Goal: Information Seeking & Learning: Check status

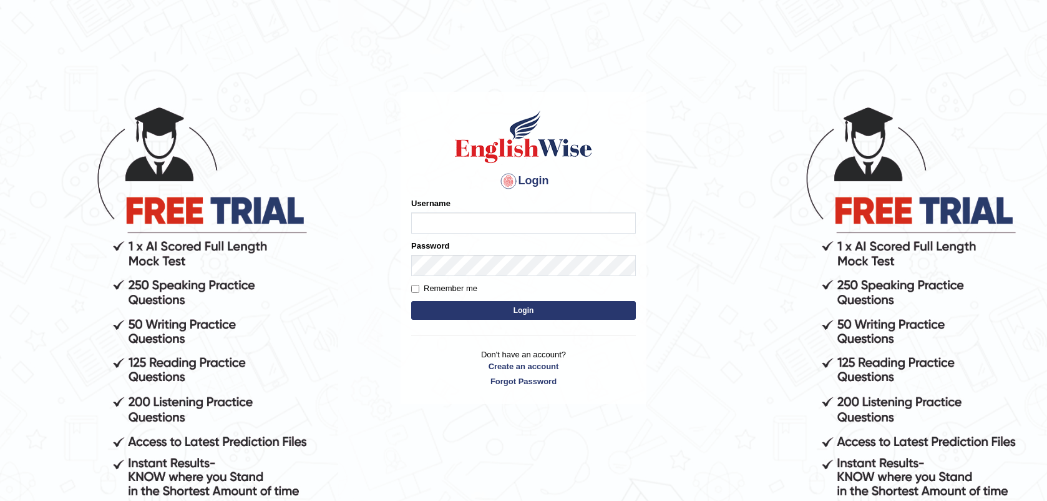
click at [457, 216] on input "Username" at bounding box center [523, 222] width 225 height 21
type input "s.na"
type input "n"
type input "naveen"
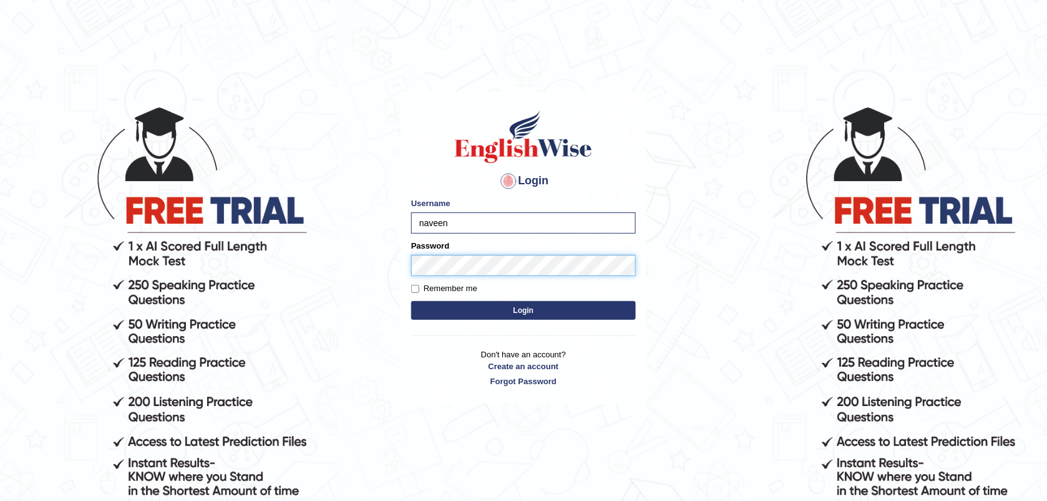
click at [411, 301] on button "Login" at bounding box center [523, 310] width 225 height 19
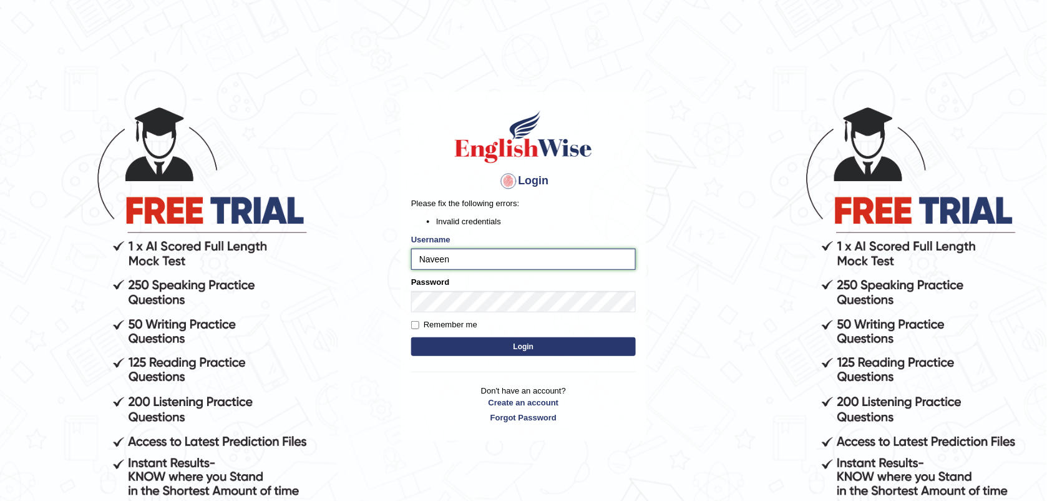
type input "Naveen"
click at [485, 341] on button "Login" at bounding box center [523, 346] width 225 height 19
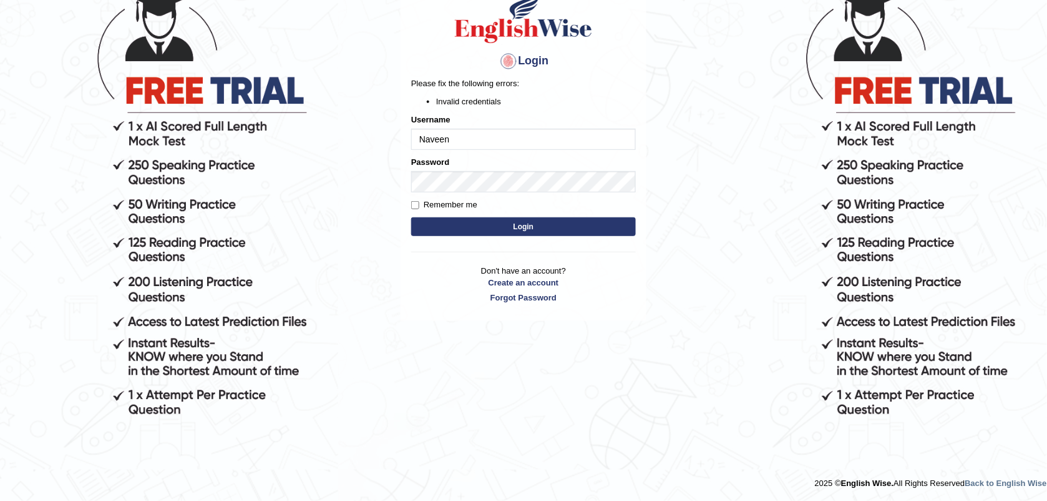
scroll to position [59, 0]
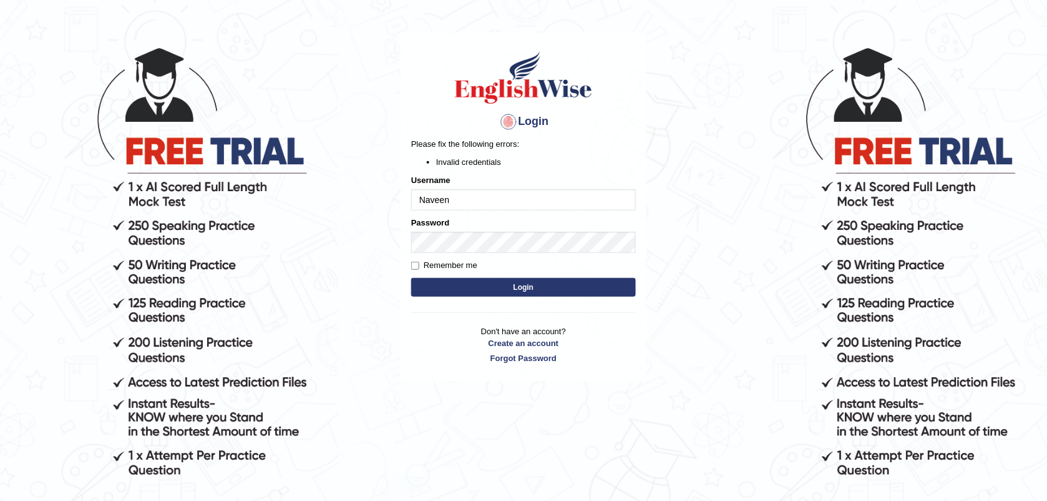
drag, startPoint x: 462, startPoint y: 201, endPoint x: 388, endPoint y: 195, distance: 75.2
click at [388, 195] on body "Login Please fix the following errors: Invalid credentials Username Naveen Pass…" at bounding box center [523, 243] width 1047 height 501
click at [328, 301] on body "Login Please fix the following errors: Invalid credentials Username Naveen Pass…" at bounding box center [523, 243] width 1047 height 501
click at [507, 360] on link "Forgot Password" at bounding box center [523, 358] width 225 height 12
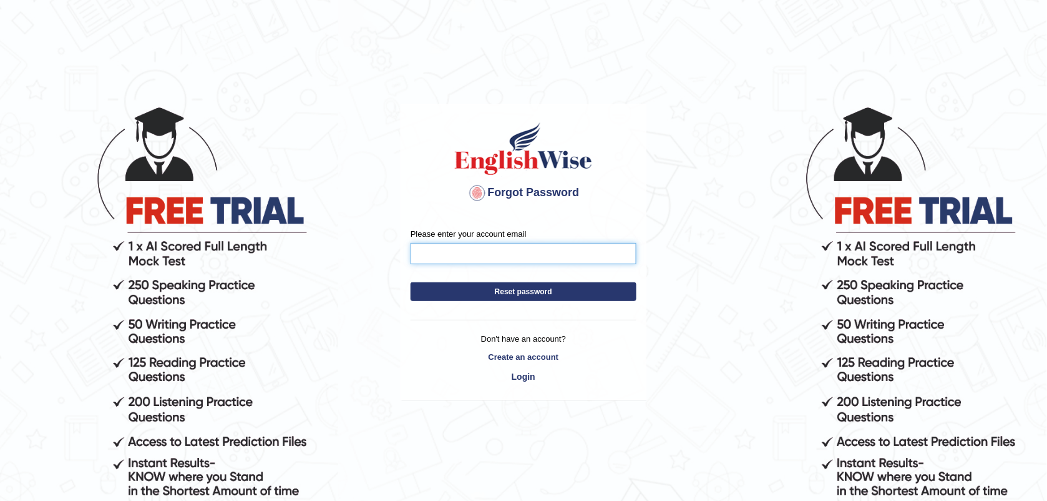
click at [469, 253] on input "Please enter your account email" at bounding box center [524, 253] width 226 height 21
type input "s.naveengp@gmail.com"
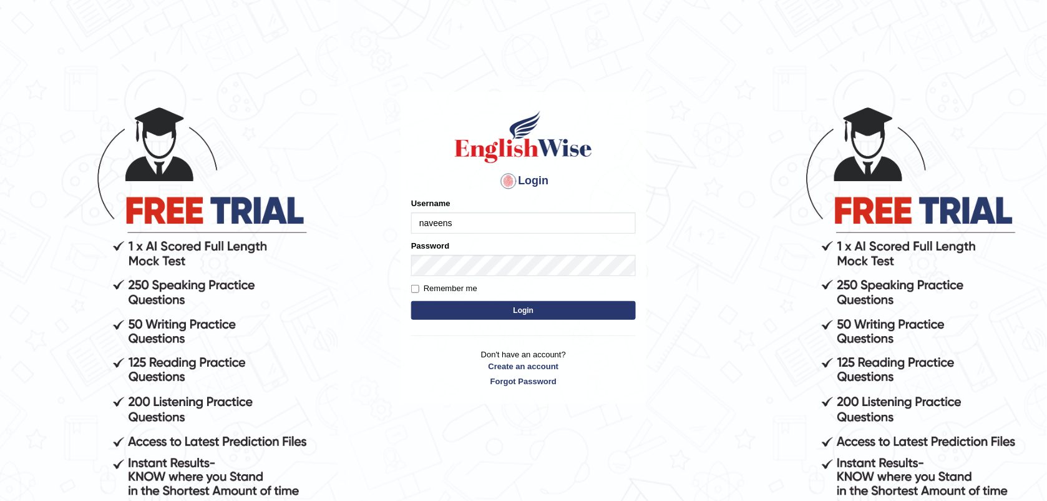
type input "naveens"
click at [358, 266] on body "Login Please fix the following errors: Username naveens Password Remember me Lo…" at bounding box center [523, 302] width 1047 height 501
click at [469, 301] on button "Login" at bounding box center [523, 310] width 225 height 19
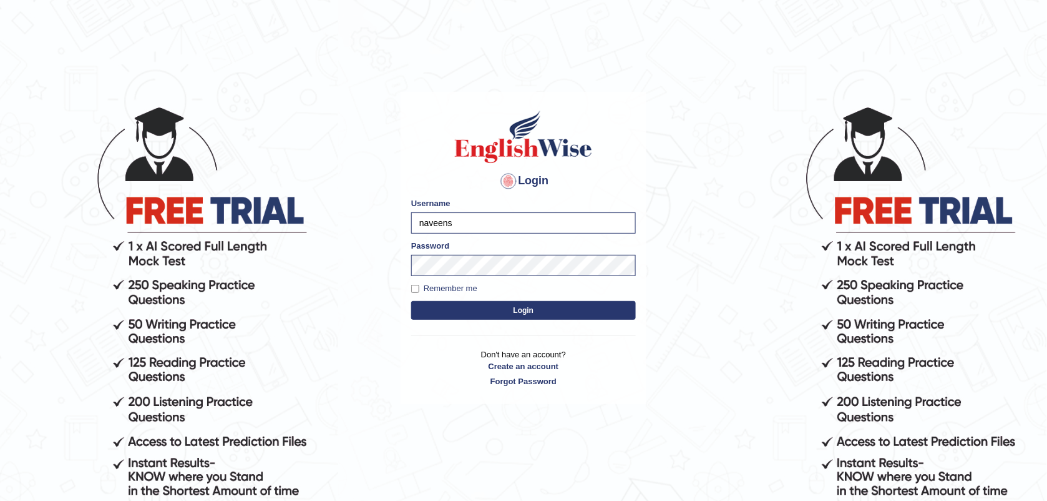
click at [481, 306] on button "Login" at bounding box center [523, 310] width 225 height 19
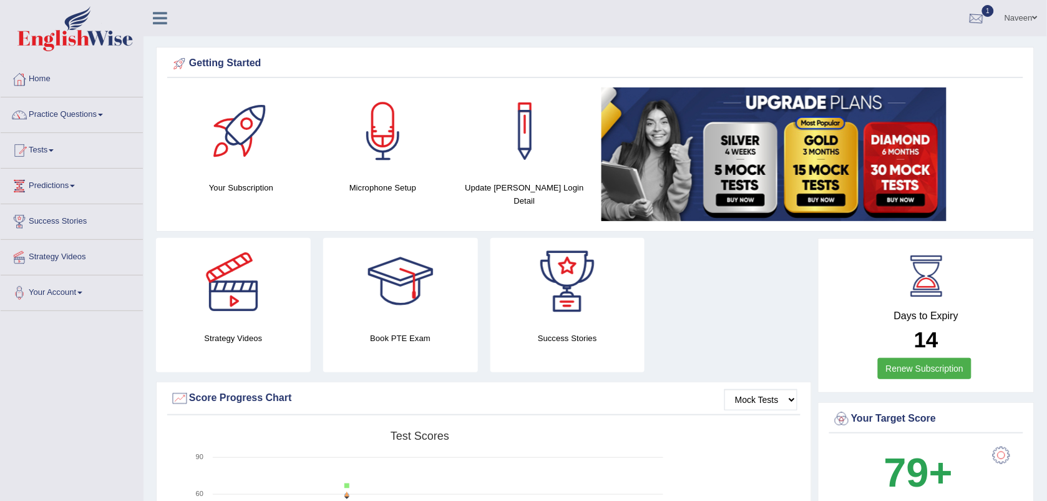
click at [974, 17] on div at bounding box center [976, 18] width 19 height 19
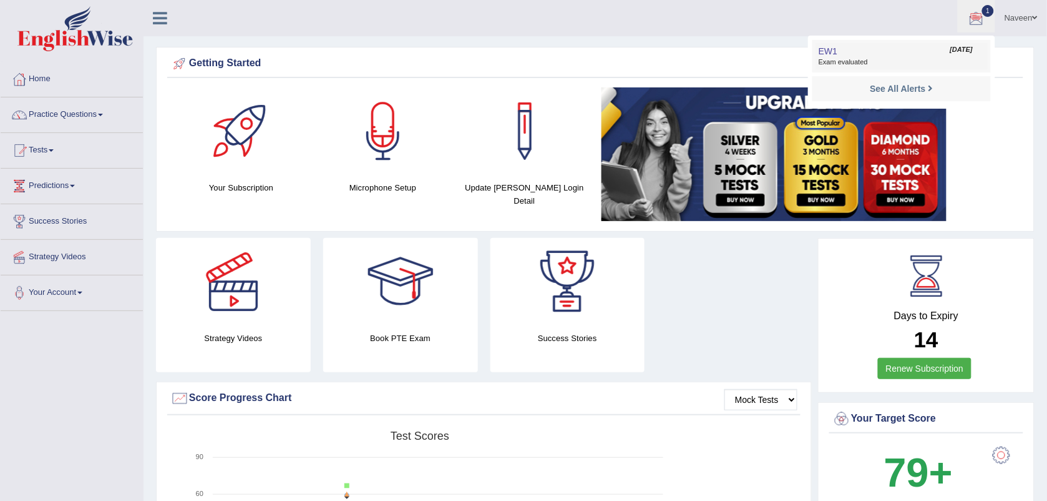
click at [858, 62] on span "Exam evaluated" at bounding box center [902, 62] width 166 height 10
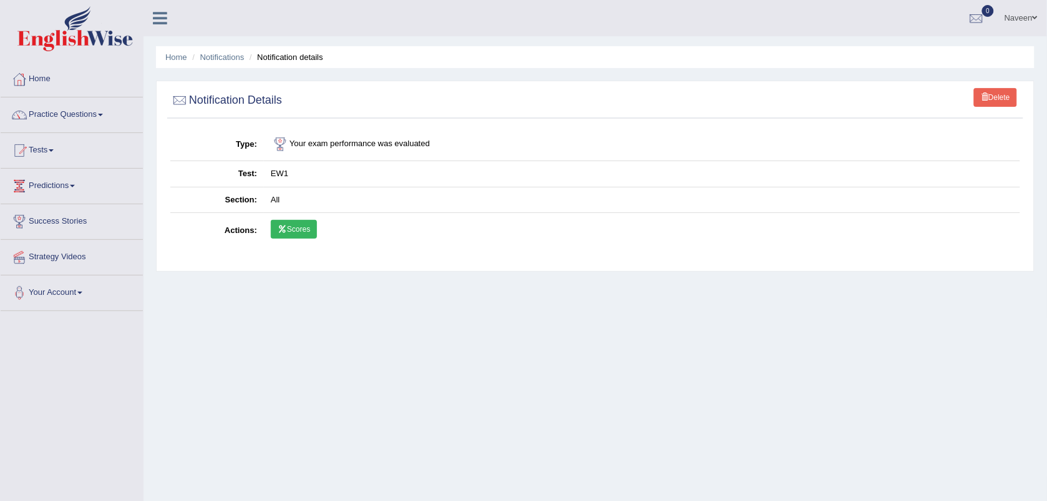
click at [301, 228] on link "Scores" at bounding box center [294, 229] width 46 height 19
click at [49, 152] on link "Tests" at bounding box center [72, 148] width 142 height 31
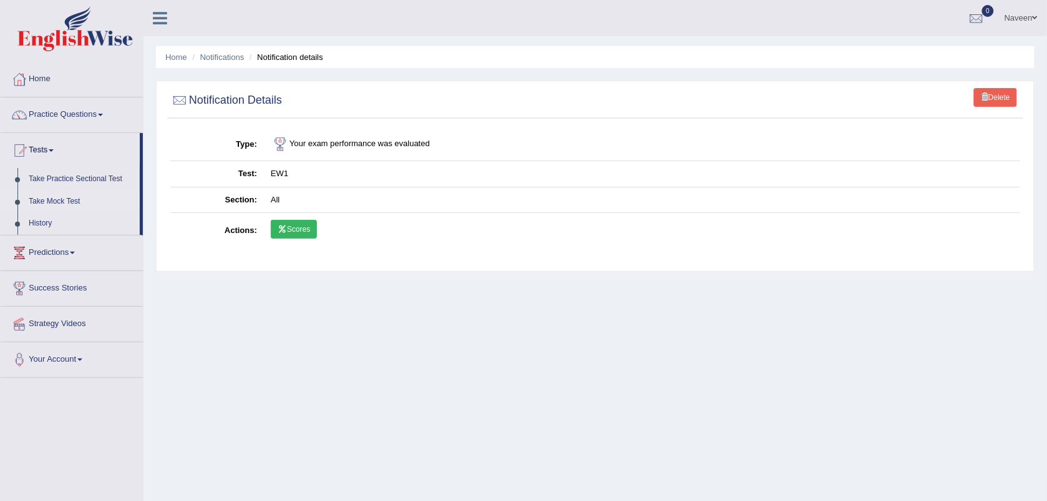
click at [55, 198] on link "Take Mock Test" at bounding box center [81, 201] width 117 height 22
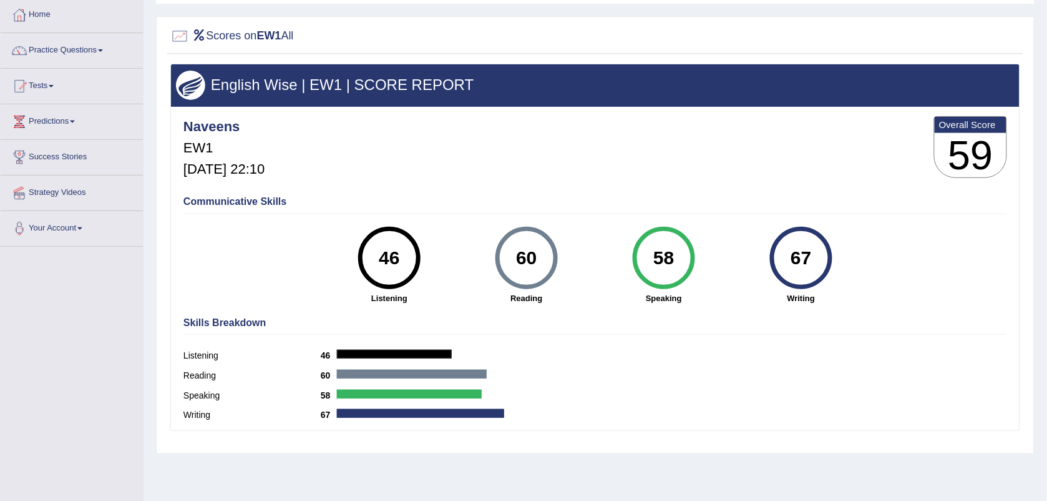
scroll to position [64, 0]
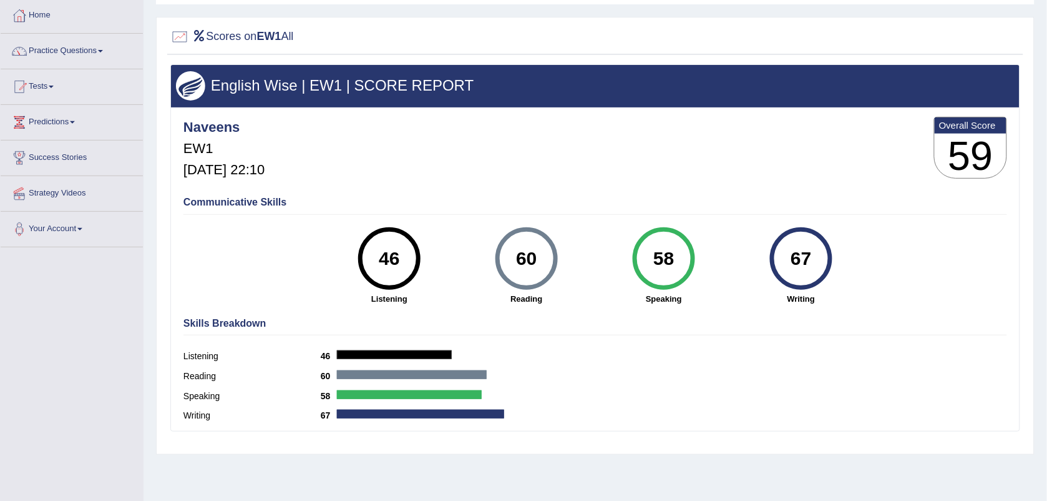
click at [963, 154] on h3 "59" at bounding box center [971, 156] width 72 height 45
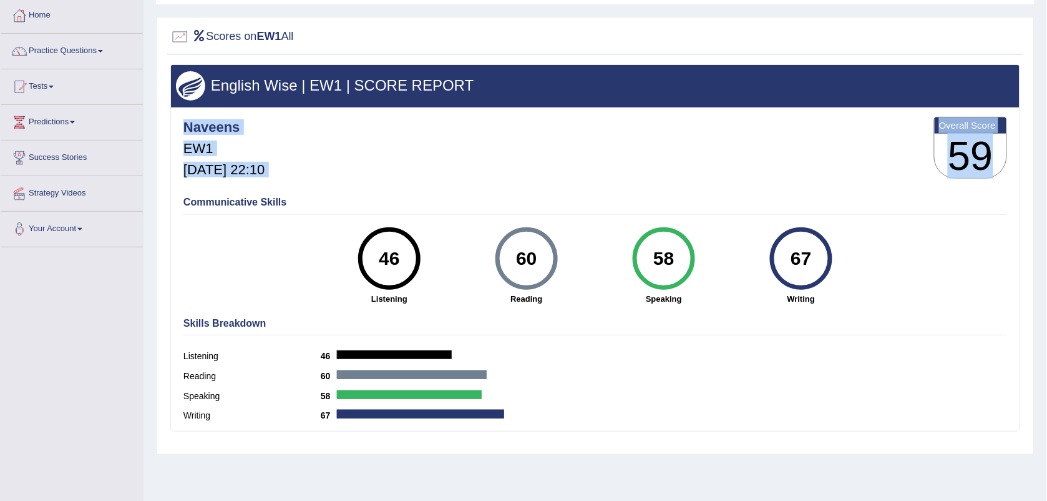
drag, startPoint x: 963, startPoint y: 154, endPoint x: 858, endPoint y: 169, distance: 106.0
click at [858, 169] on div "Naveens EW1 [DATE] 22:10 Overall Score 59" at bounding box center [595, 151] width 830 height 74
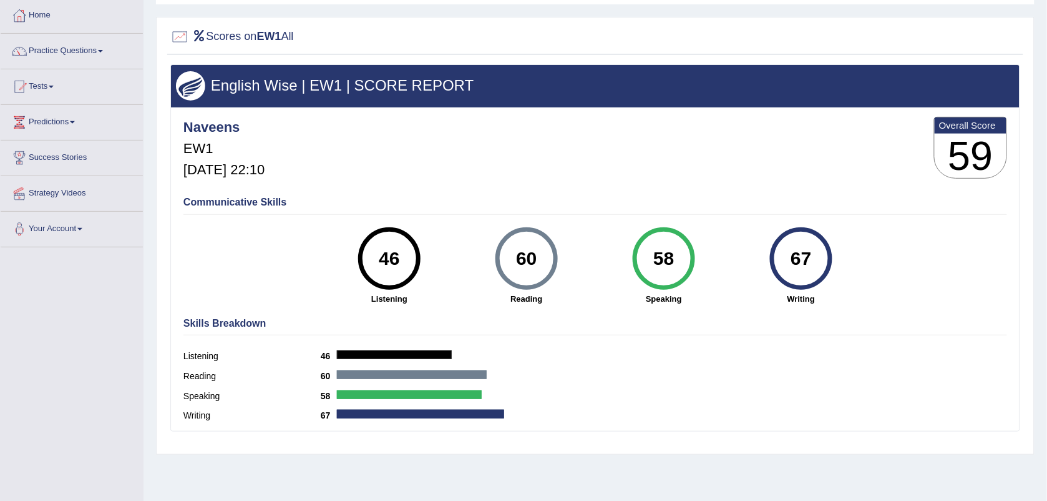
click at [713, 401] on div "Speaking 58" at bounding box center [595, 398] width 824 height 20
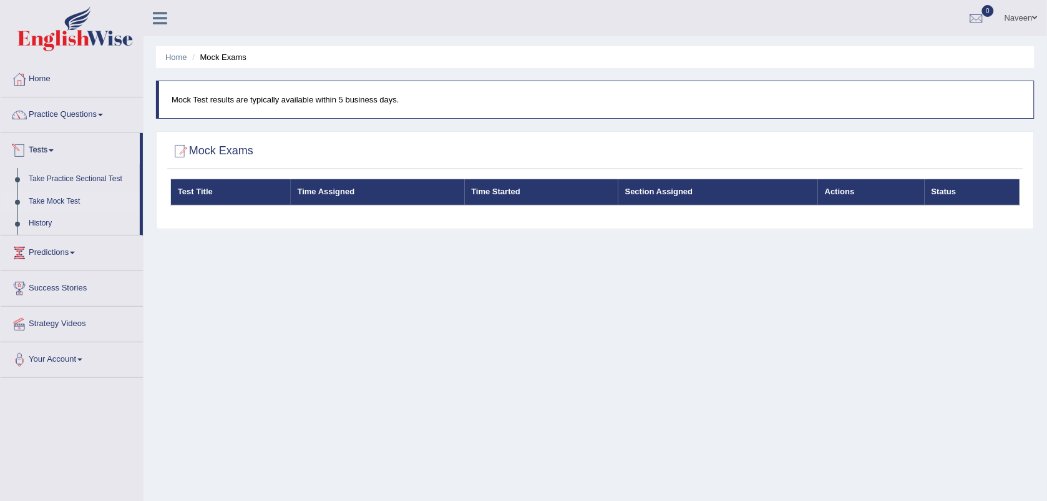
click at [54, 154] on link "Tests" at bounding box center [70, 148] width 139 height 31
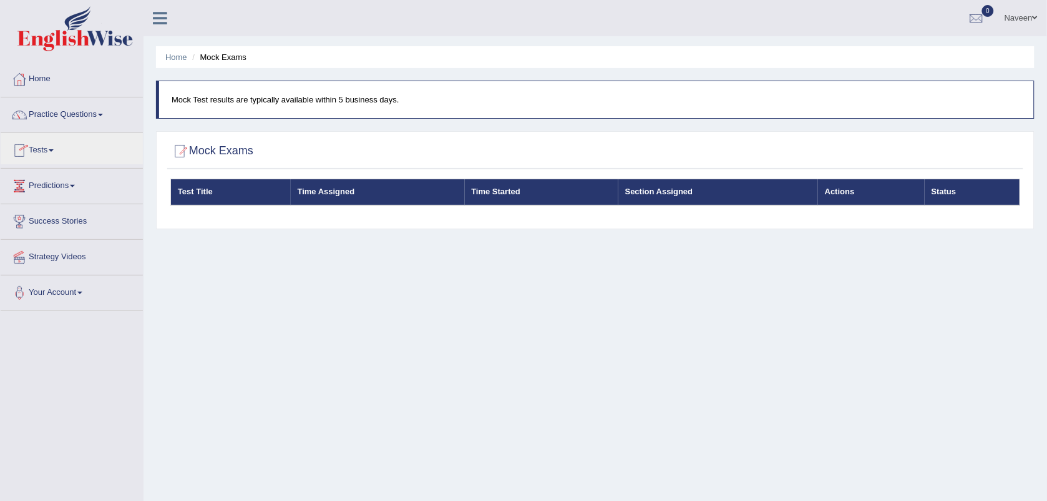
click at [54, 154] on link "Tests" at bounding box center [72, 148] width 142 height 31
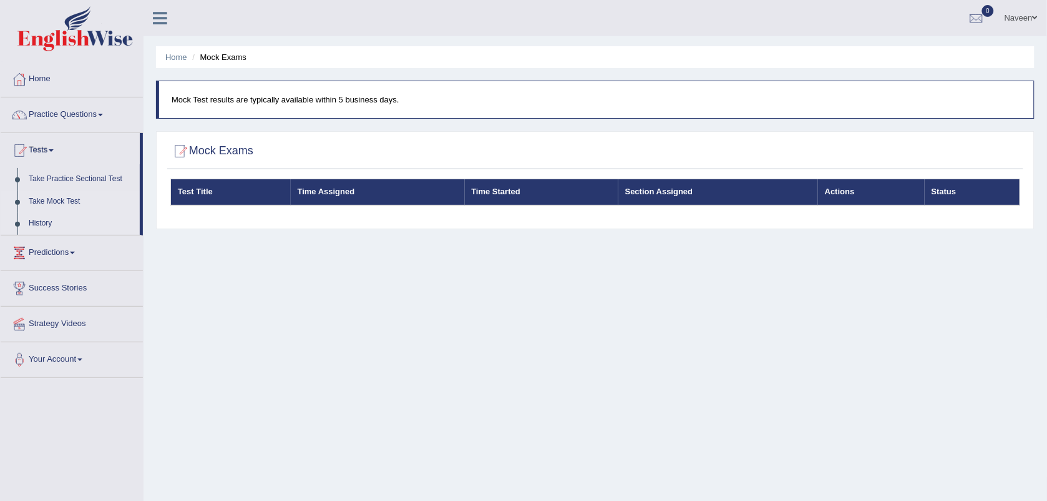
click at [41, 226] on link "History" at bounding box center [81, 223] width 117 height 22
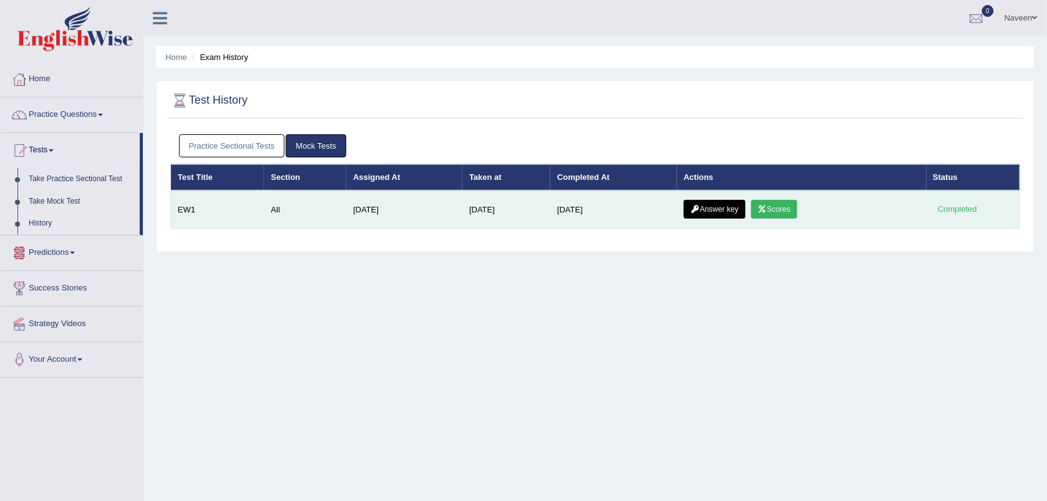
click at [710, 209] on link "Answer key" at bounding box center [715, 209] width 62 height 19
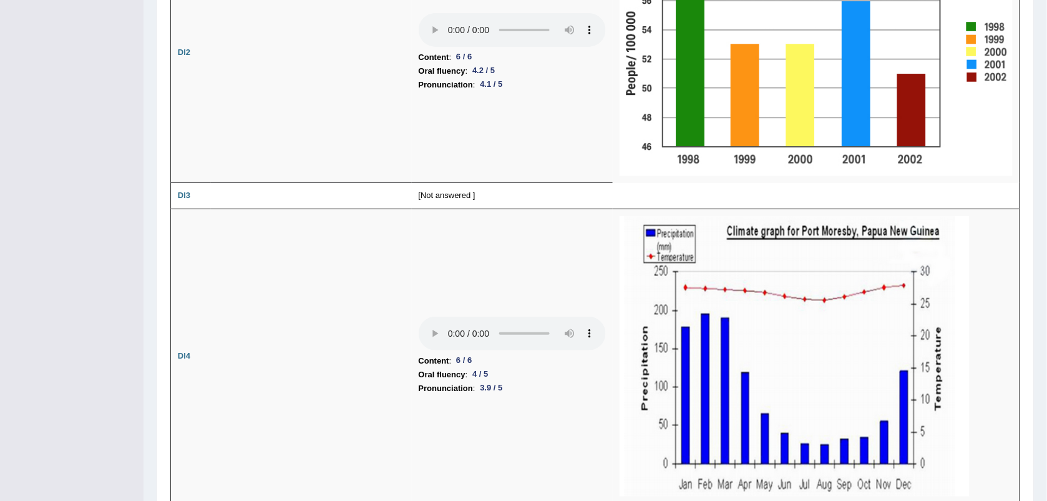
scroll to position [1480, 0]
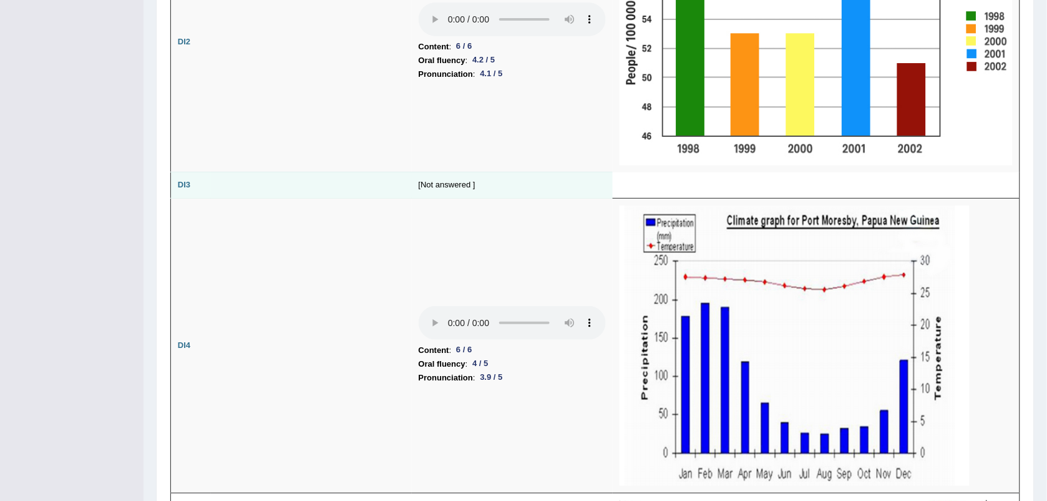
click at [184, 189] on b "DI3" at bounding box center [184, 184] width 12 height 9
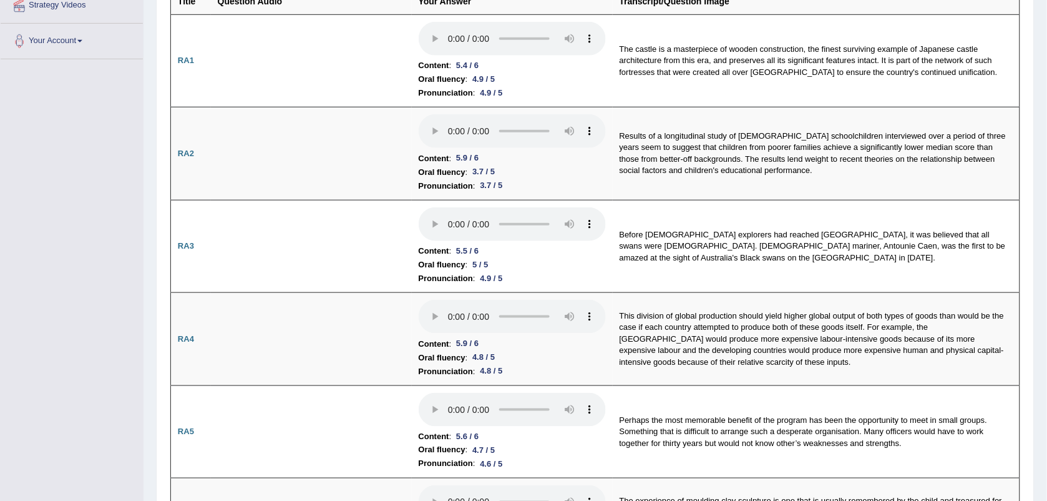
scroll to position [177, 0]
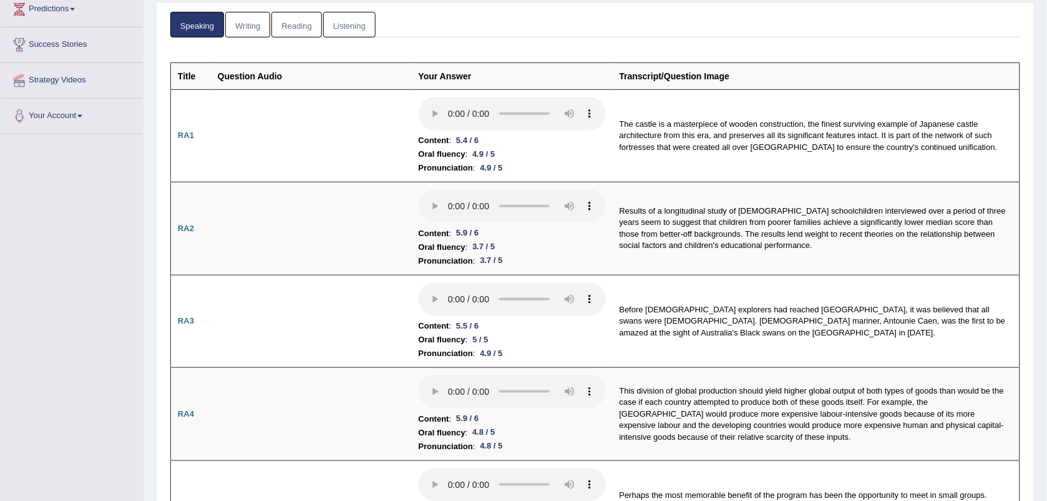
click at [248, 22] on link "Writing" at bounding box center [247, 25] width 45 height 26
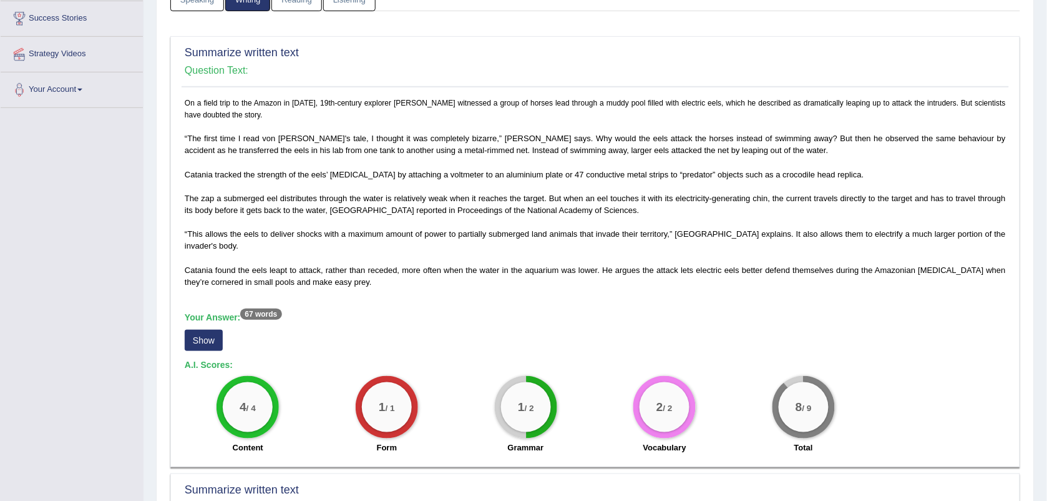
scroll to position [205, 0]
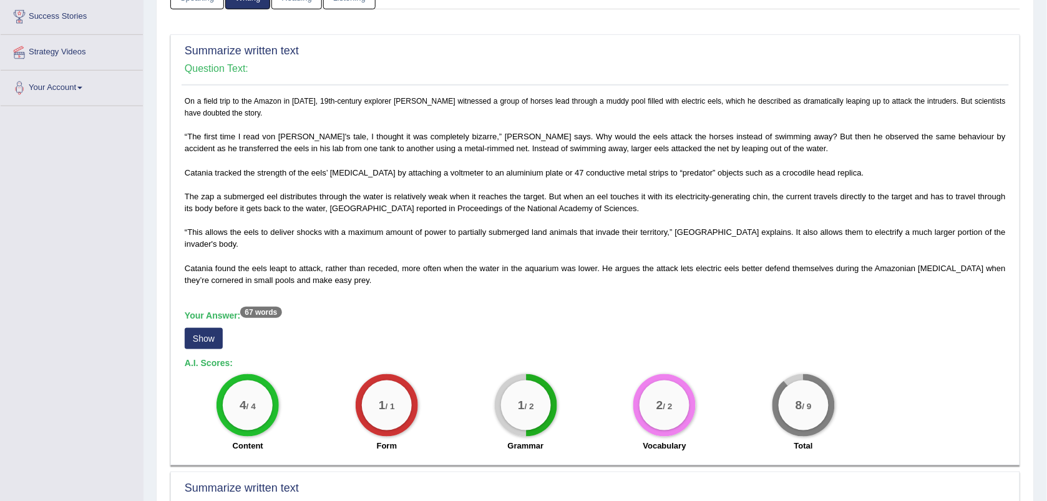
click at [529, 384] on div "1 / 2" at bounding box center [526, 405] width 50 height 50
drag, startPoint x: 506, startPoint y: 390, endPoint x: 575, endPoint y: 429, distance: 79.7
click at [575, 429] on div "1 / 2 Grammar" at bounding box center [525, 414] width 139 height 81
click at [575, 439] on div "Grammar" at bounding box center [525, 446] width 127 height 15
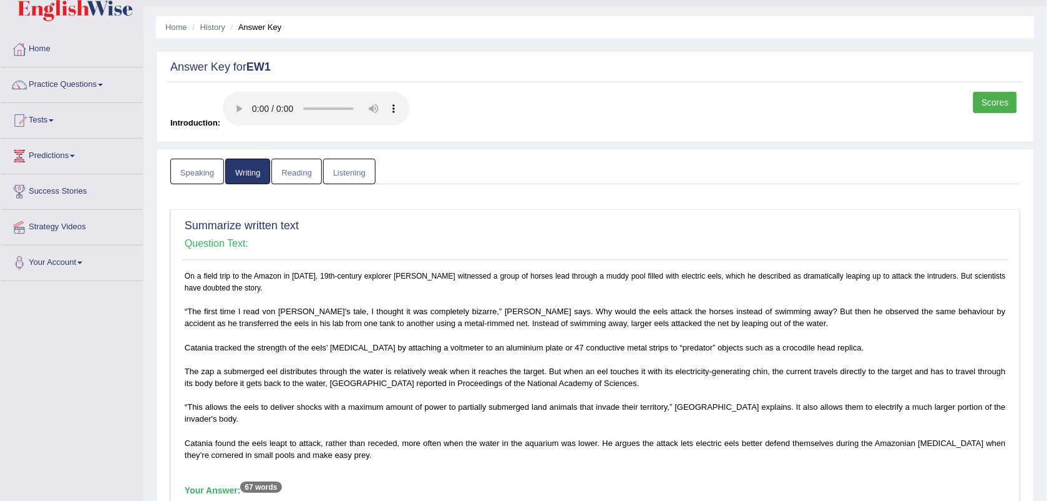
scroll to position [0, 0]
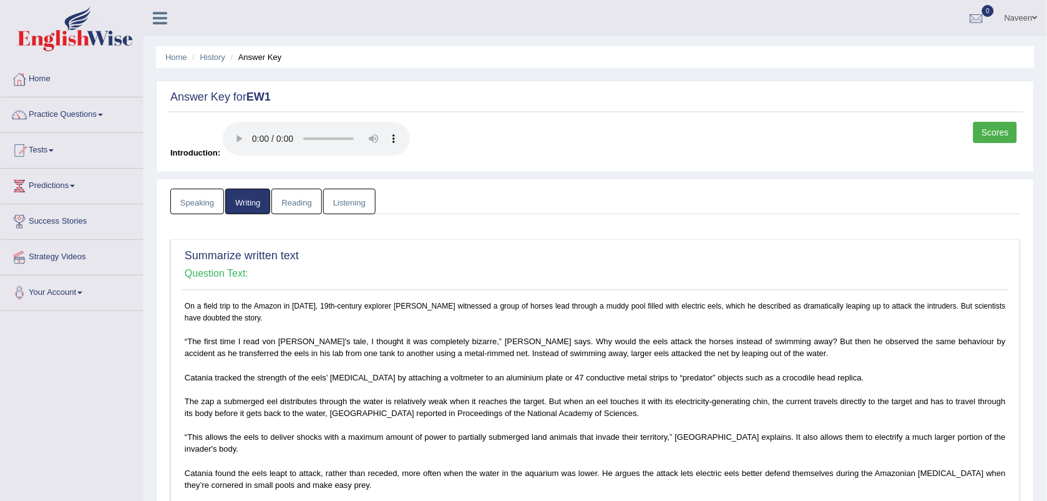
click at [301, 203] on link "Reading" at bounding box center [296, 201] width 50 height 26
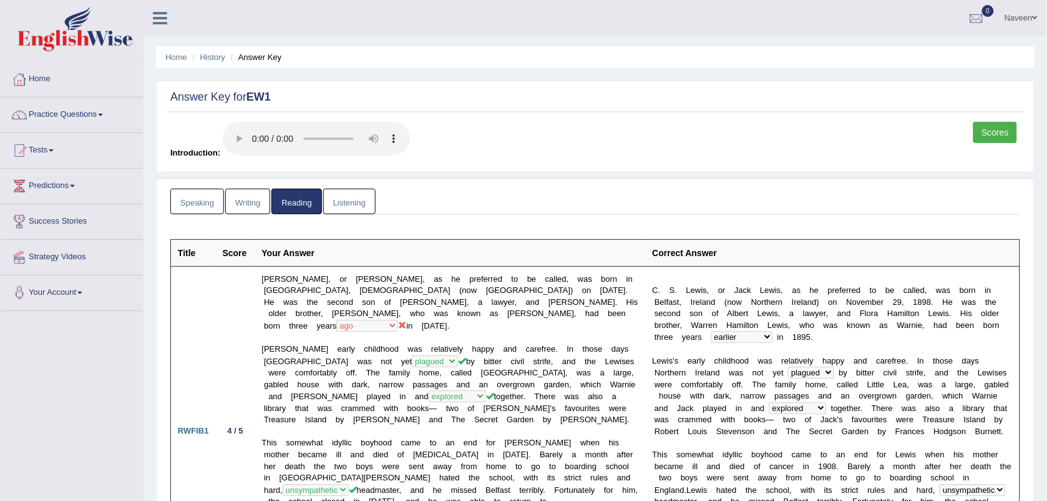
click at [351, 192] on link "Listening" at bounding box center [349, 201] width 52 height 26
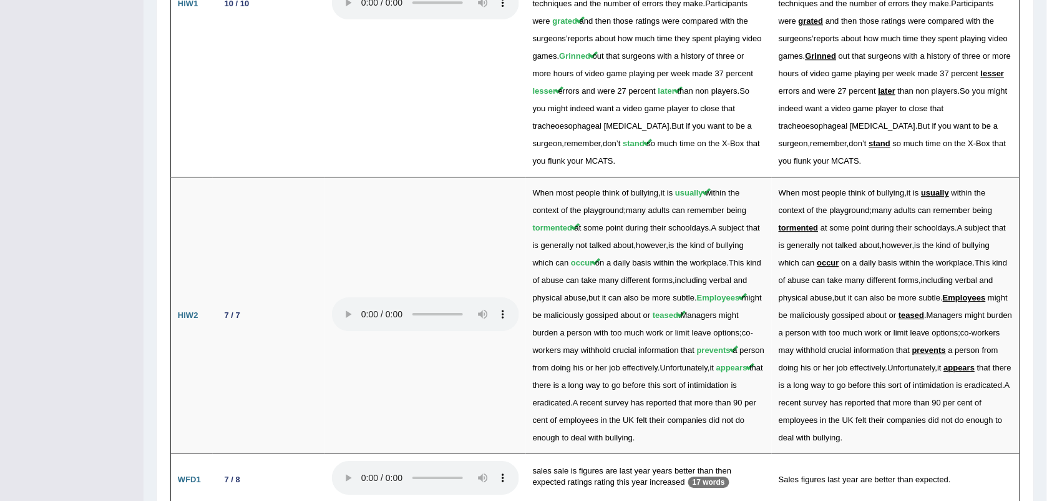
scroll to position [2370, 0]
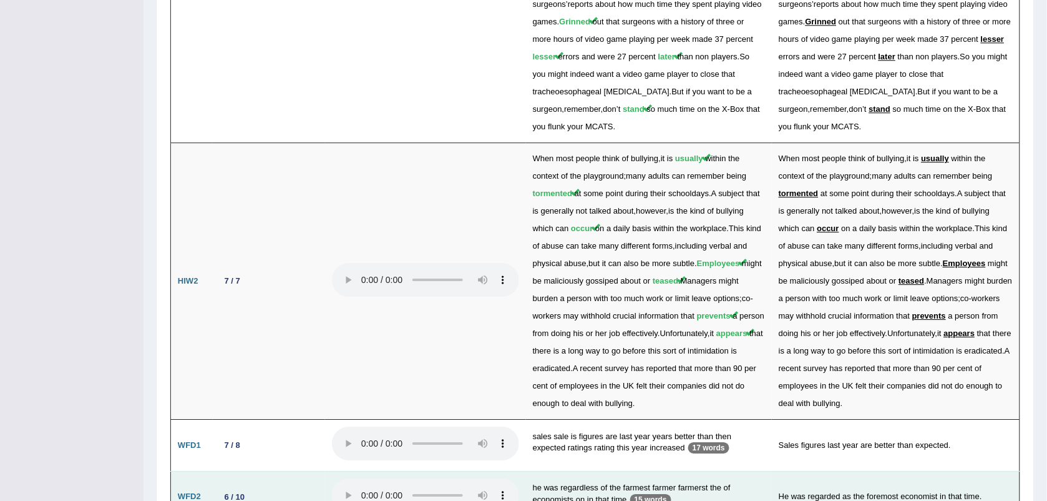
click at [828, 471] on td "He was regarded as the foremost economist in that time." at bounding box center [896, 497] width 248 height 52
drag, startPoint x: 828, startPoint y: 363, endPoint x: 854, endPoint y: 364, distance: 26.2
click at [854, 471] on td "He was regarded as the foremost economist in that time." at bounding box center [896, 497] width 248 height 52
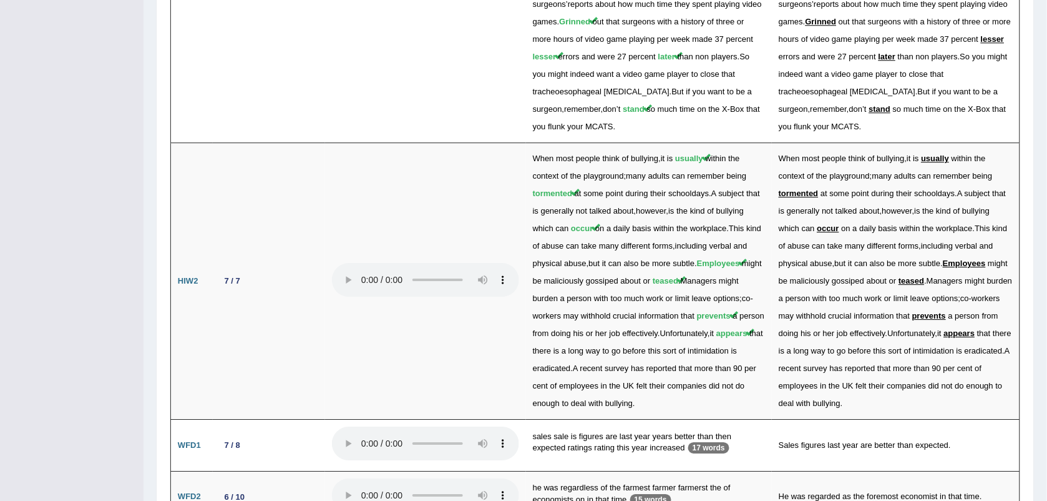
drag, startPoint x: 890, startPoint y: 415, endPoint x: 911, endPoint y: 414, distance: 21.3
drag, startPoint x: 921, startPoint y: 414, endPoint x: 946, endPoint y: 414, distance: 25.6
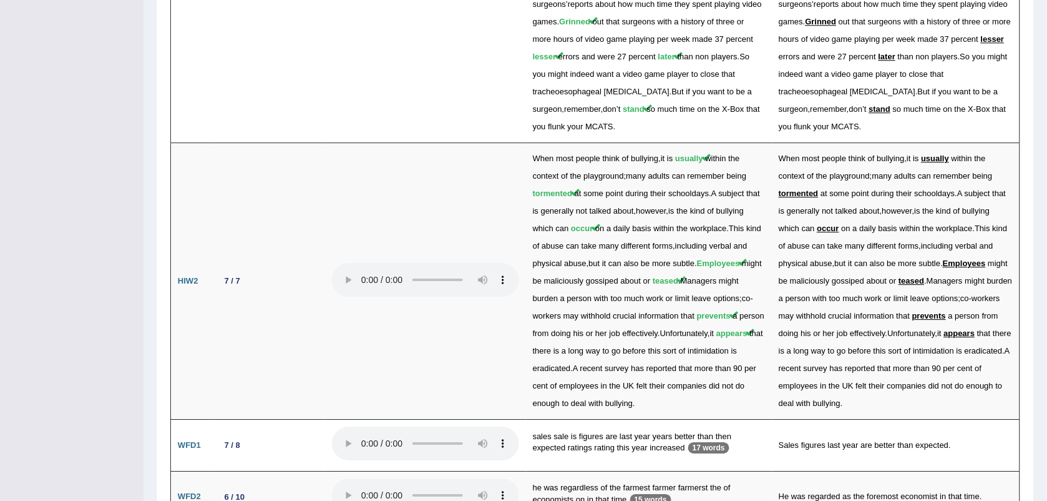
drag, startPoint x: 946, startPoint y: 414, endPoint x: 963, endPoint y: 419, distance: 17.6
